Goal: Find specific page/section: Find specific page/section

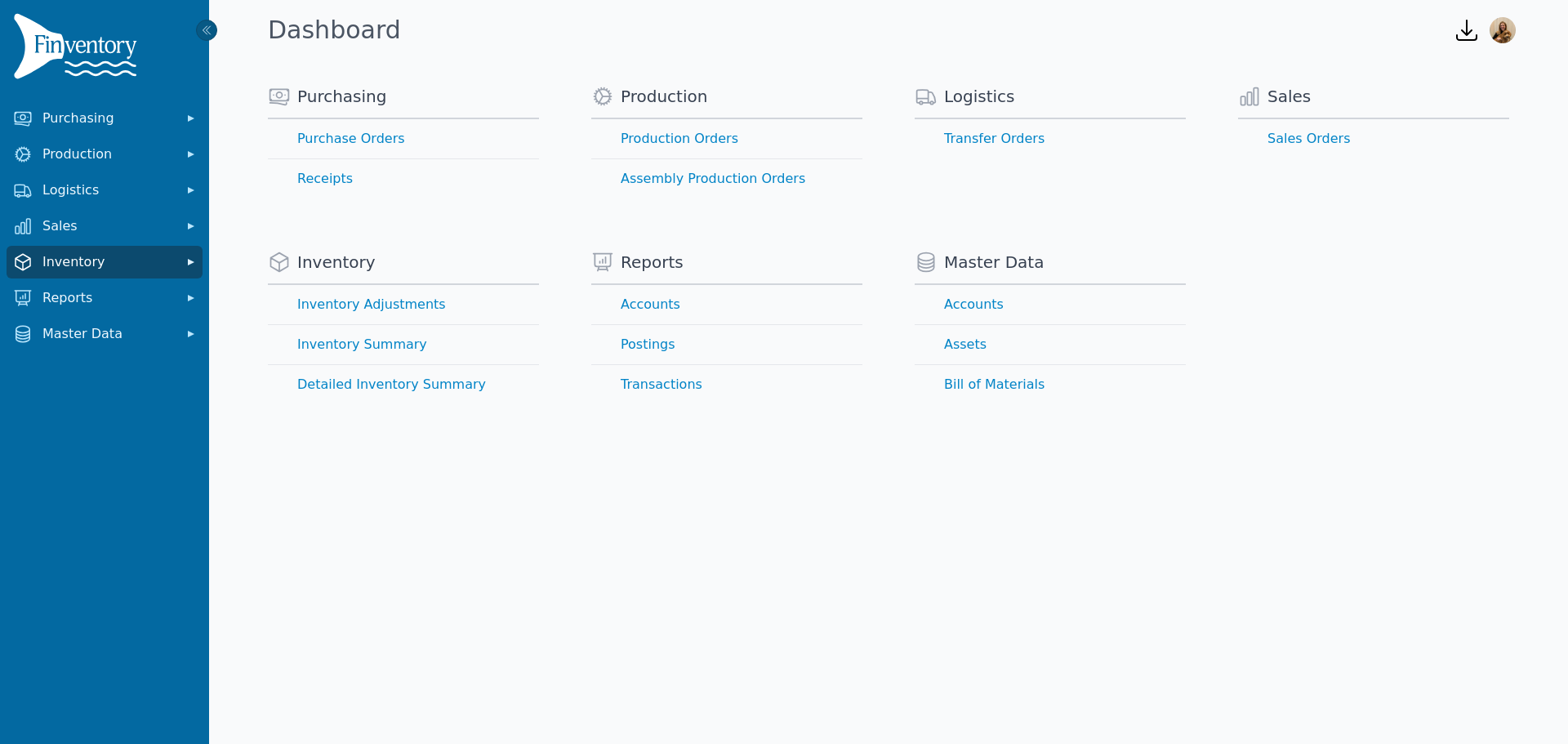
click at [123, 274] on button "Inventory" at bounding box center [104, 262] width 196 height 33
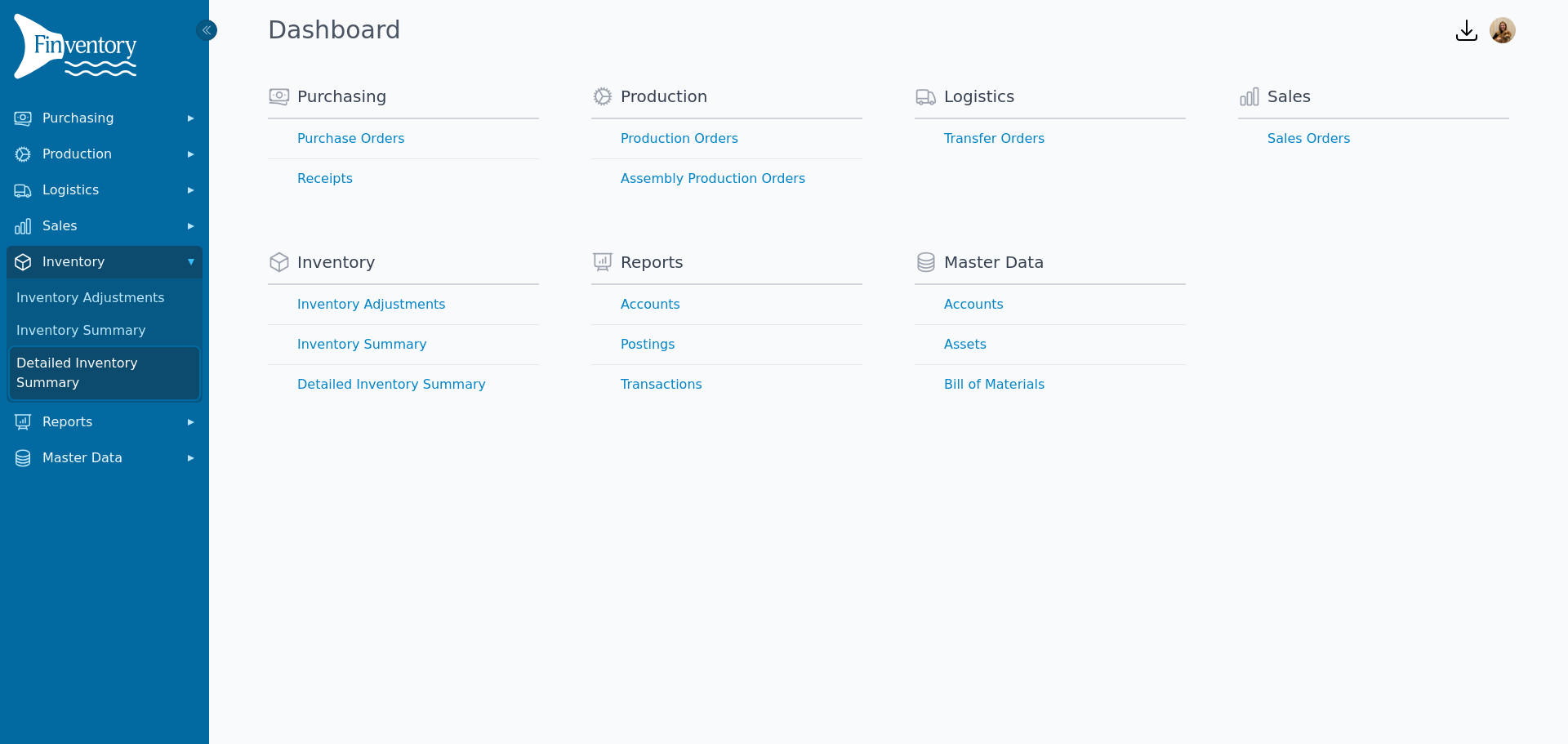
click at [116, 362] on link "Detailed Inventory Summary" at bounding box center [104, 373] width 189 height 53
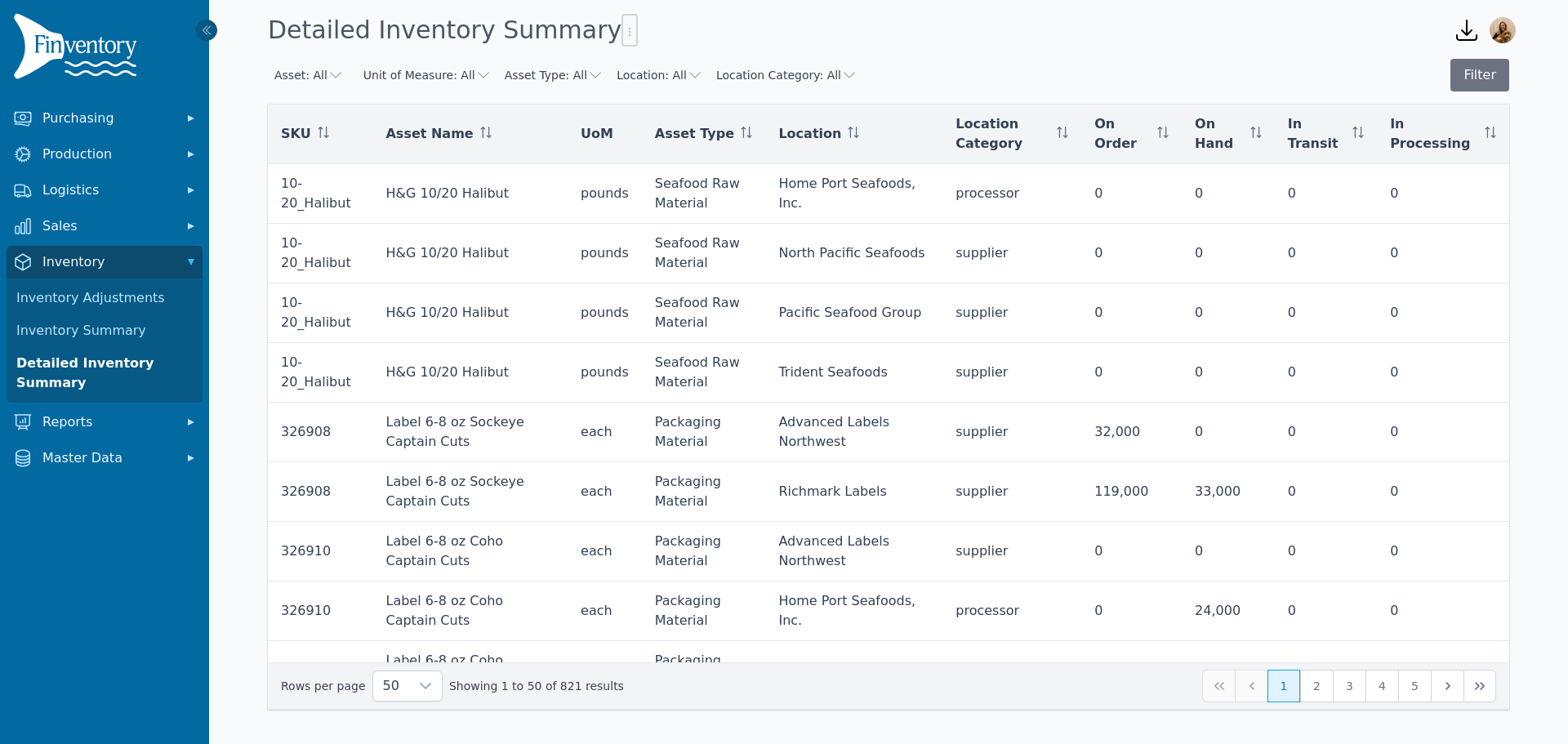
click at [301, 78] on button "Asset: All" at bounding box center [309, 75] width 70 height 16
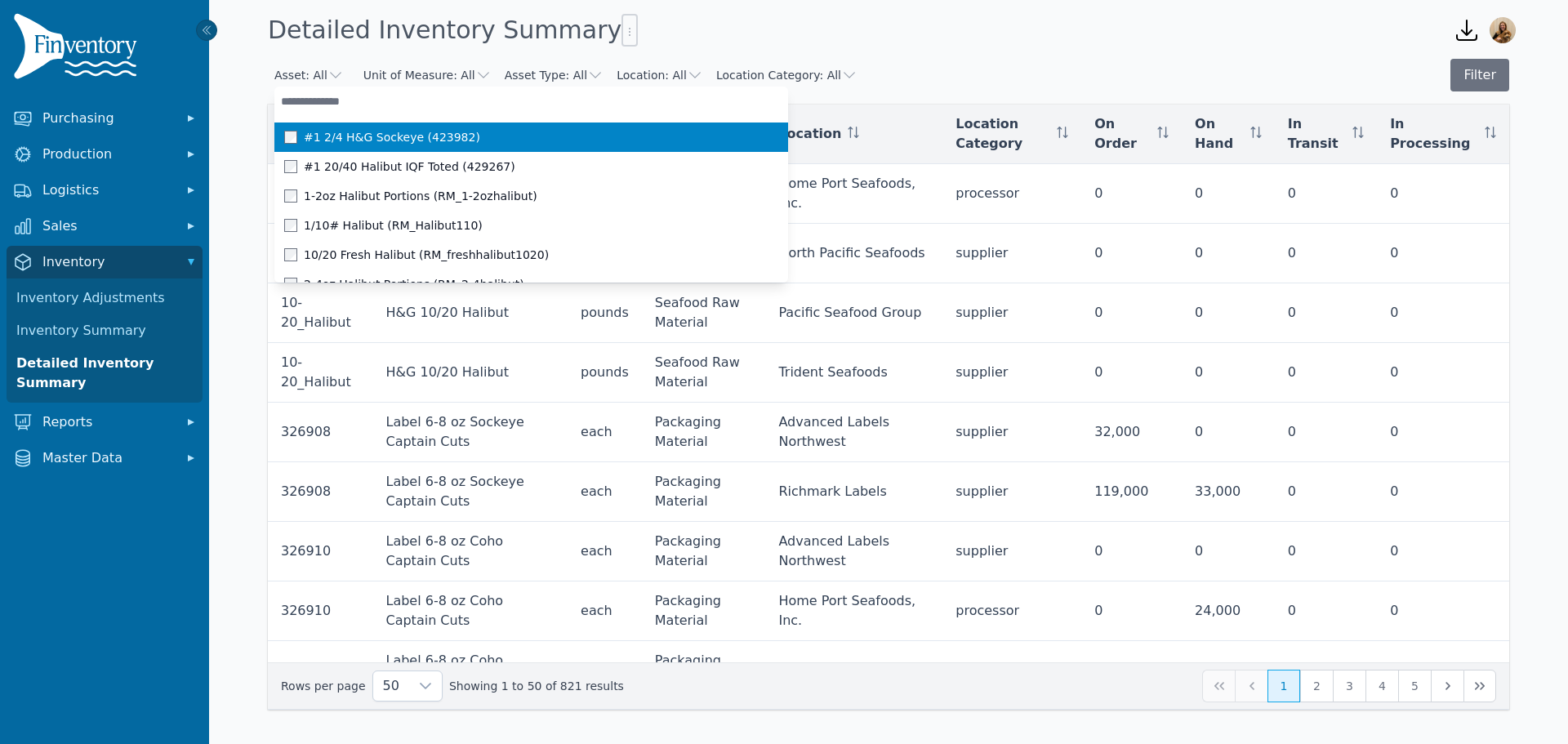
click at [335, 98] on input "text" at bounding box center [531, 101] width 514 height 30
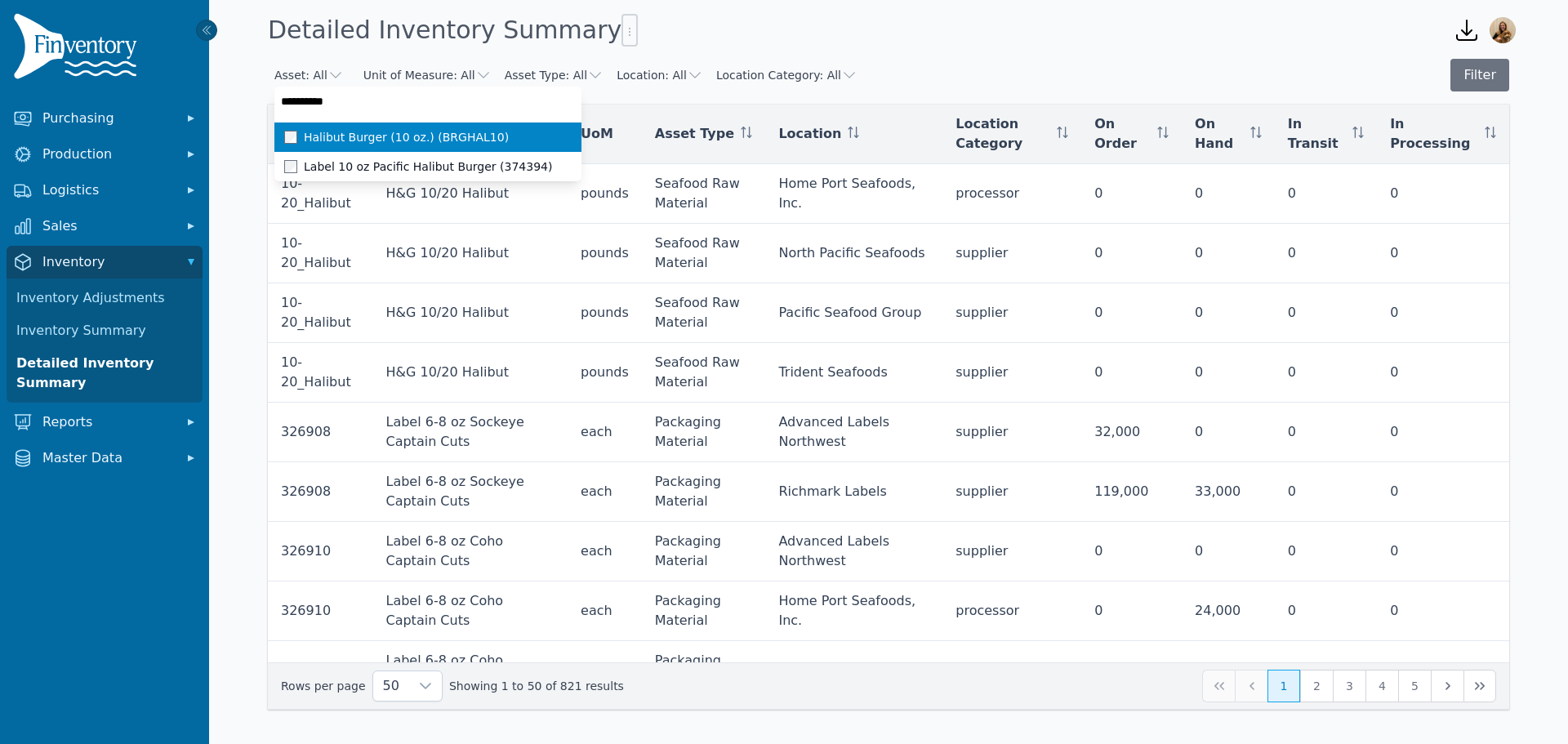
type input "**********"
click at [411, 137] on span "Halibut Burger (10 oz.) (BRGHAL10)" at bounding box center [407, 137] width 205 height 16
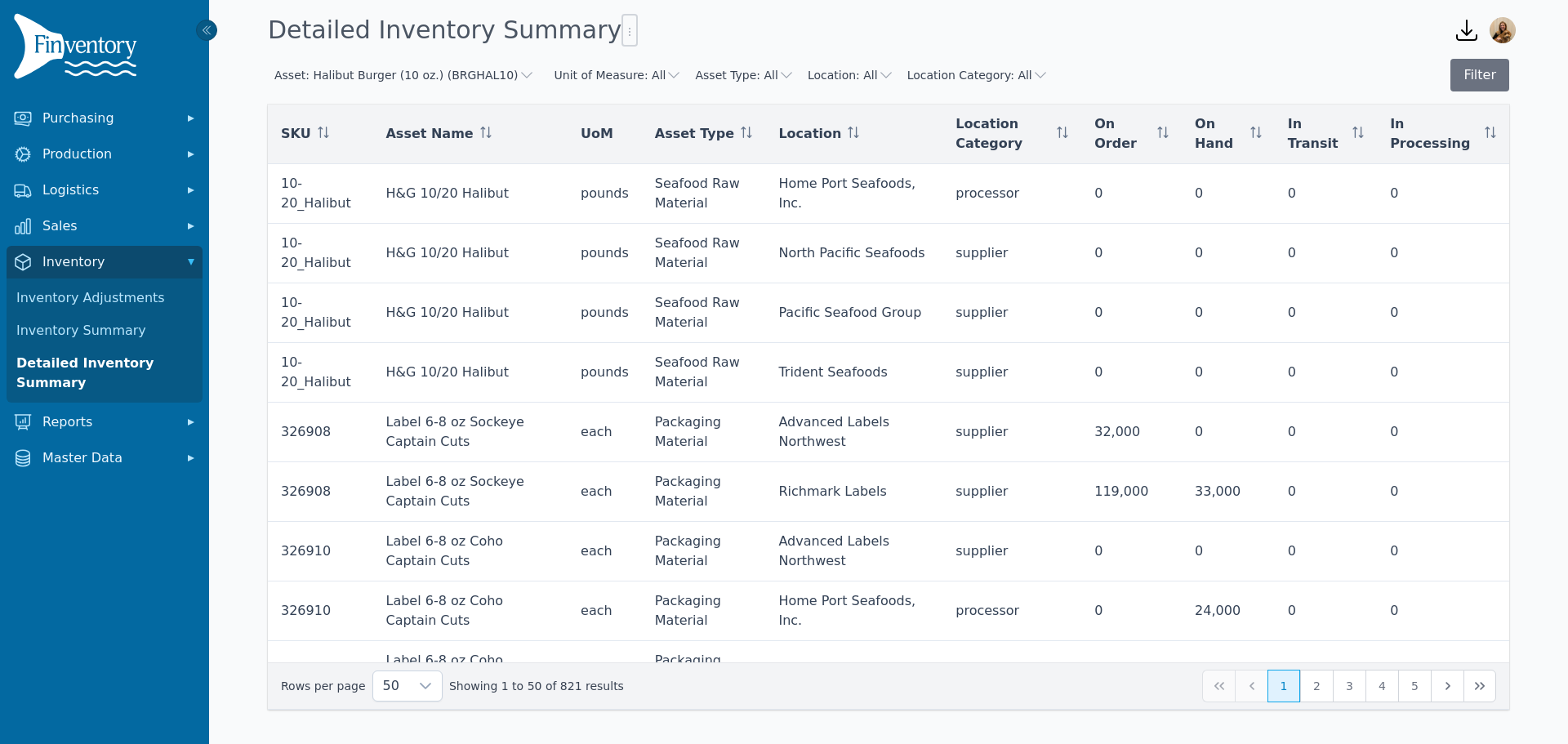
click at [1015, 28] on div "Detailed Inventory Summary" at bounding box center [848, 31] width 1173 height 44
click at [1480, 83] on button "Filter" at bounding box center [1479, 75] width 58 height 33
